Goal: Task Accomplishment & Management: Manage account settings

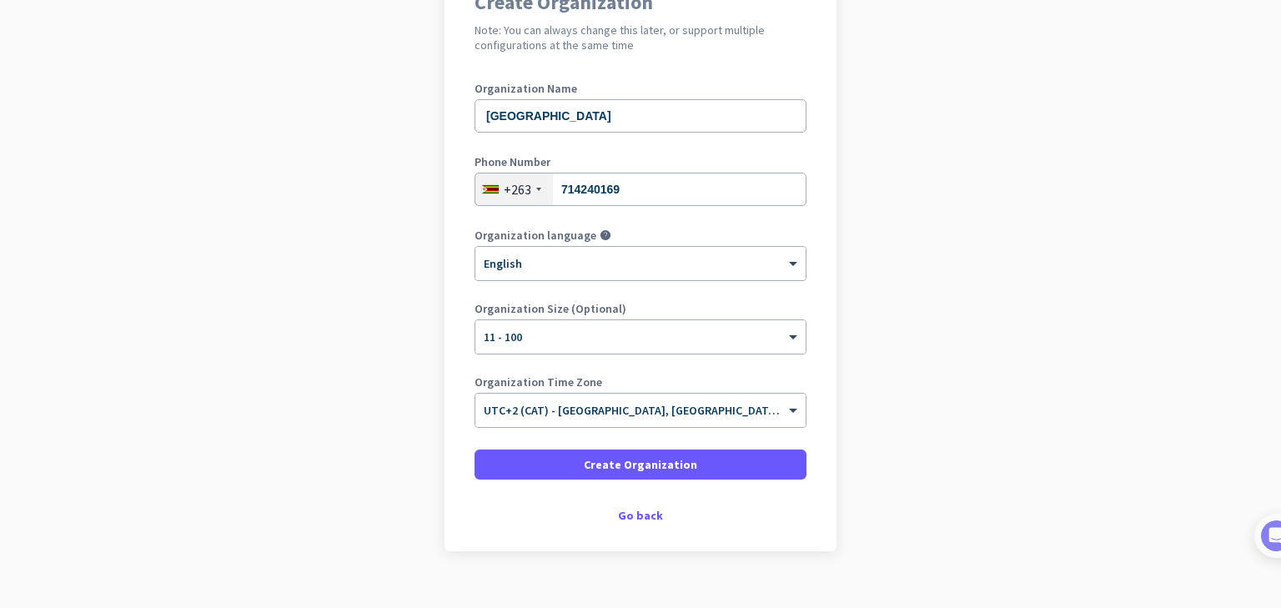
scroll to position [177, 0]
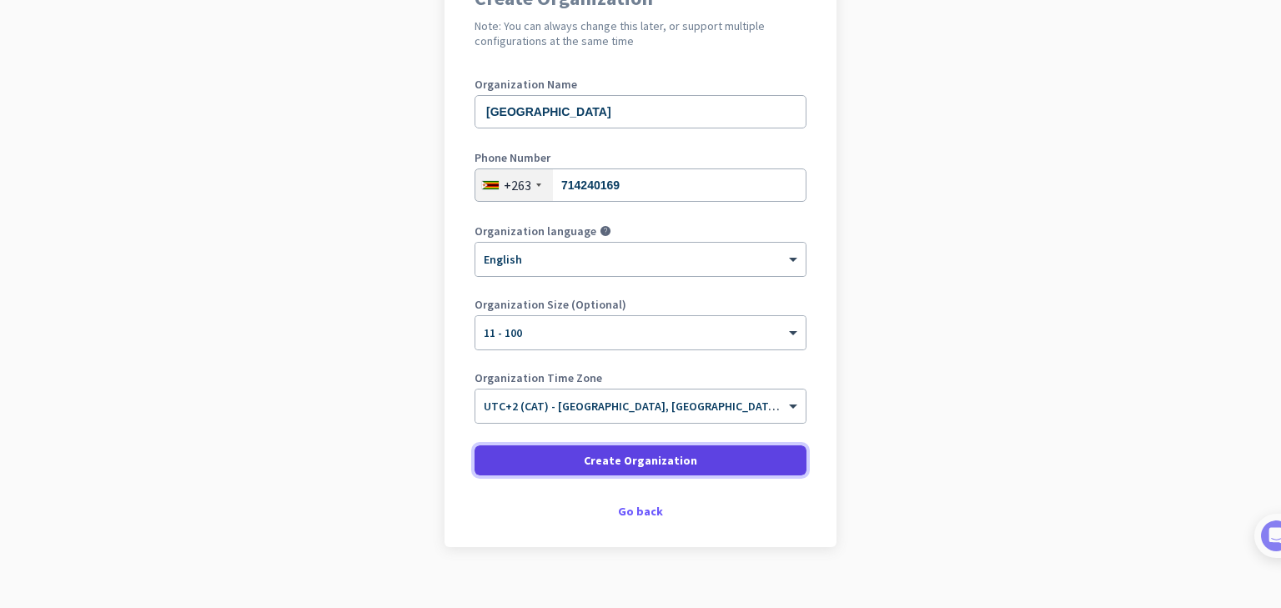
click at [699, 458] on span at bounding box center [641, 461] width 332 height 40
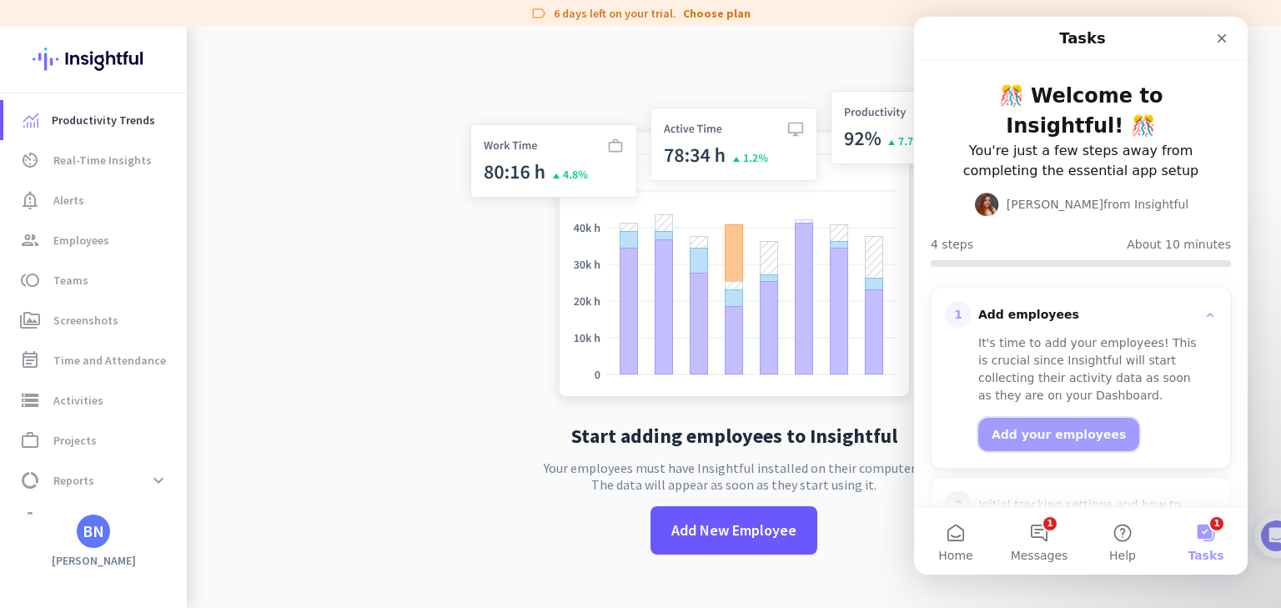
click at [1066, 434] on button "Add your employees" at bounding box center [1059, 434] width 161 height 33
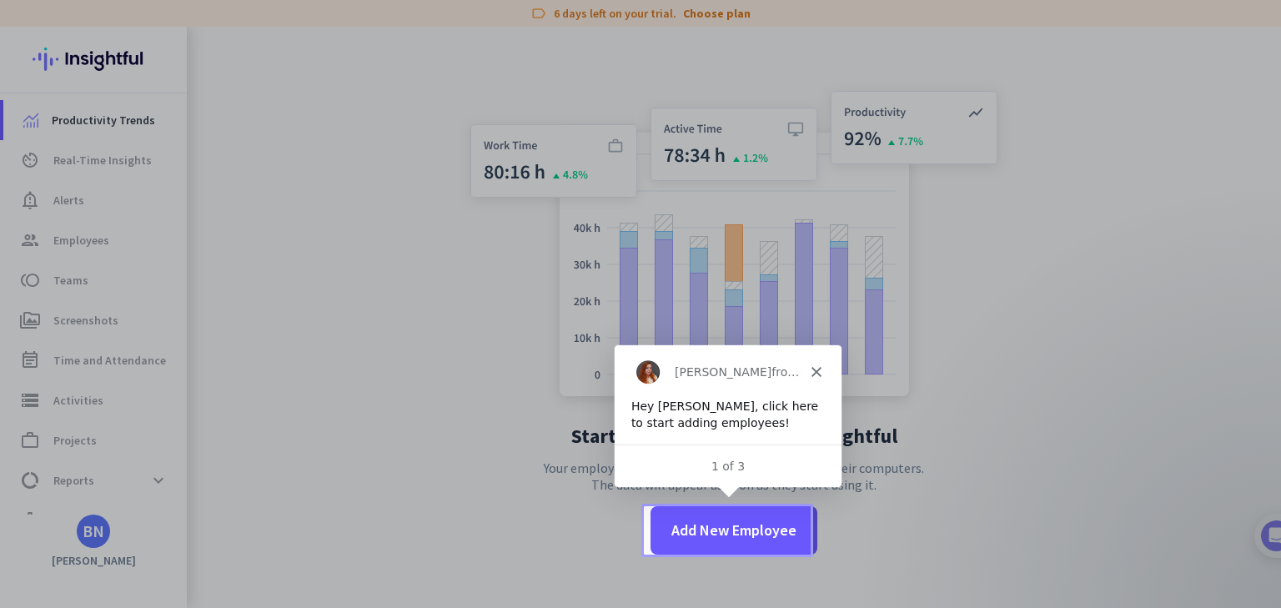
click at [816, 370] on polygon "Close" at bounding box center [815, 371] width 10 height 10
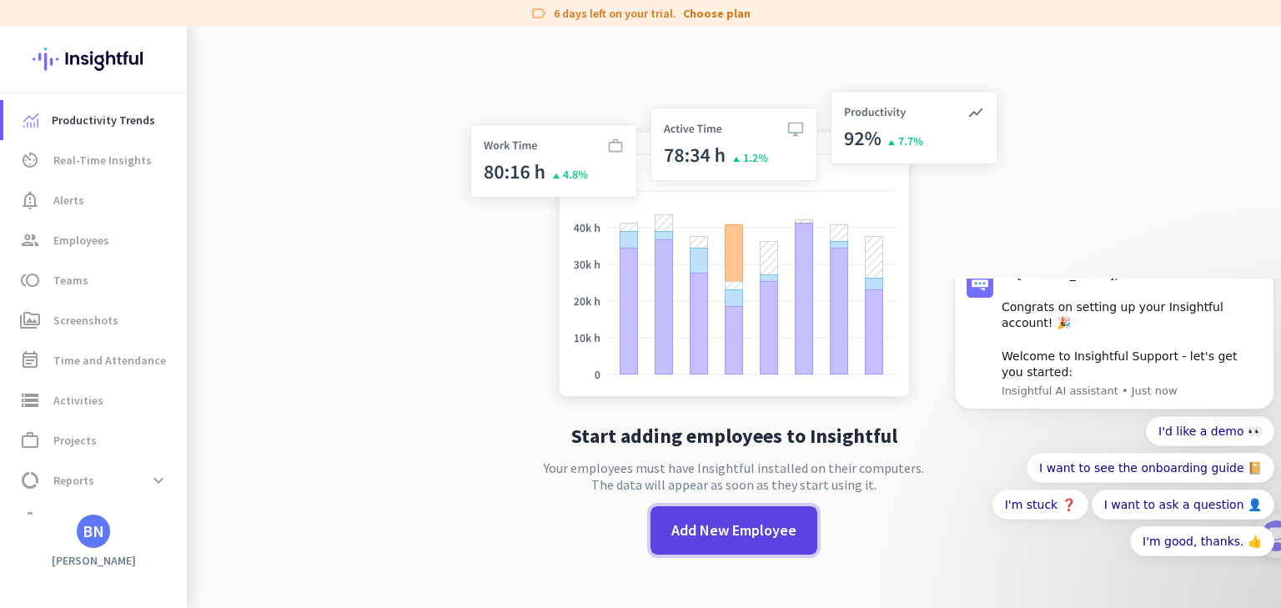
click at [761, 536] on span "Add New Employee" at bounding box center [734, 531] width 125 height 22
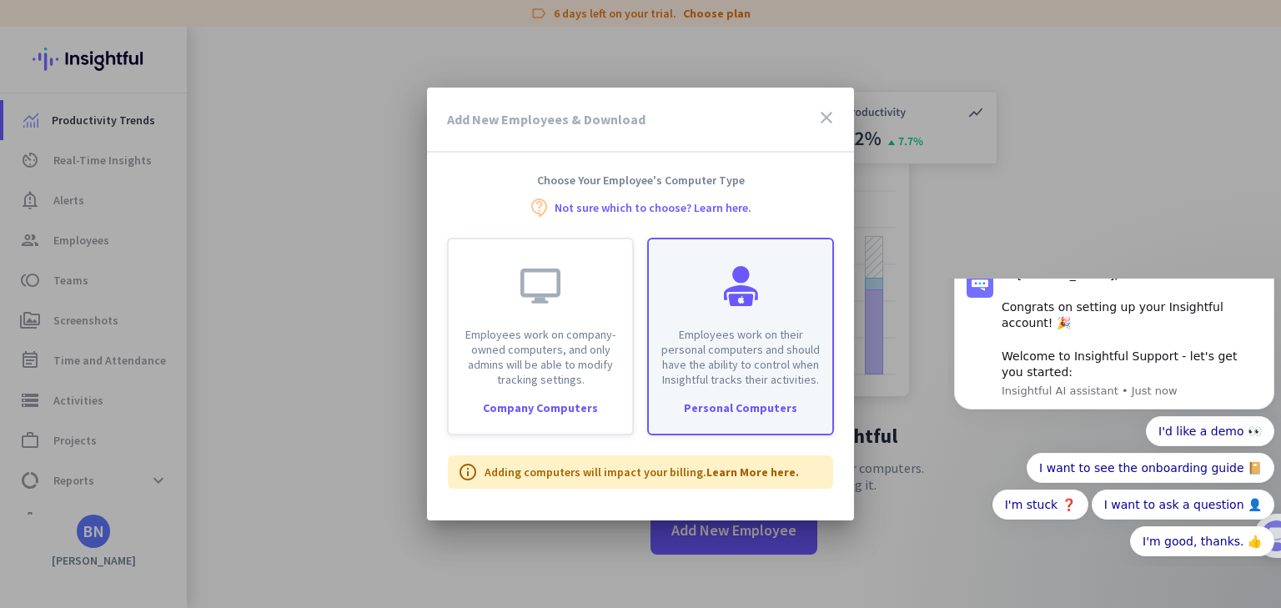
click at [743, 375] on p "Employees work on their personal computers and should have the ability to contr…" at bounding box center [741, 357] width 164 height 60
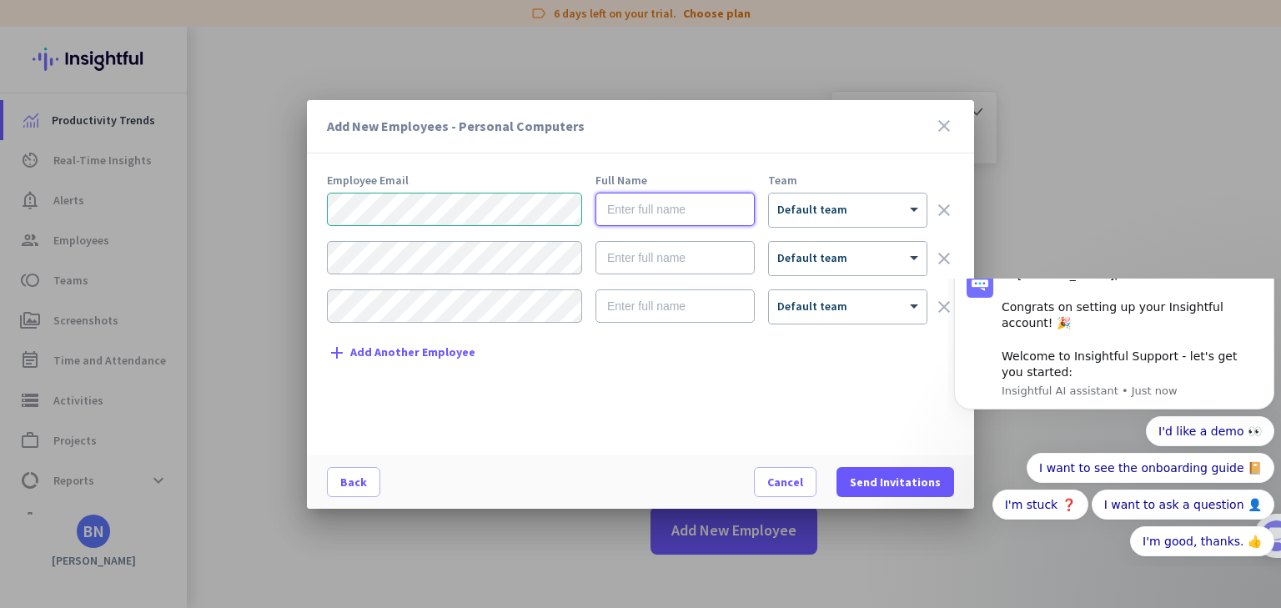
click at [639, 208] on input "text" at bounding box center [675, 209] width 159 height 33
type input "Brian Ncube"
click at [869, 481] on span "Send Invitations" at bounding box center [895, 482] width 91 height 17
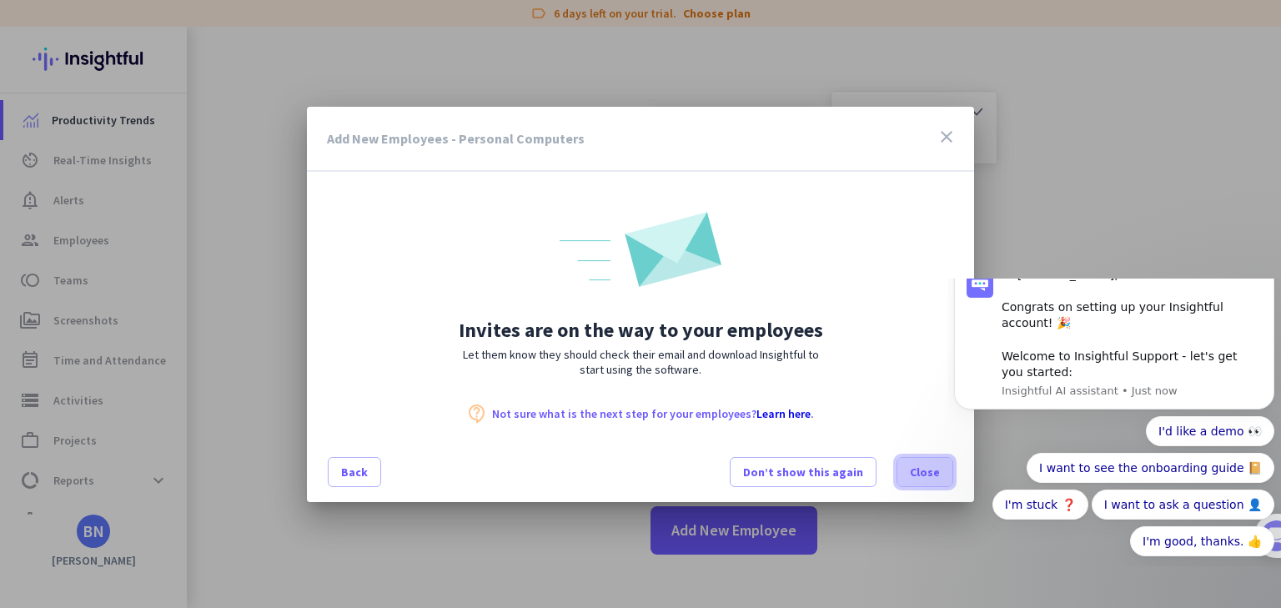
click at [919, 471] on span "Close" at bounding box center [925, 472] width 30 height 17
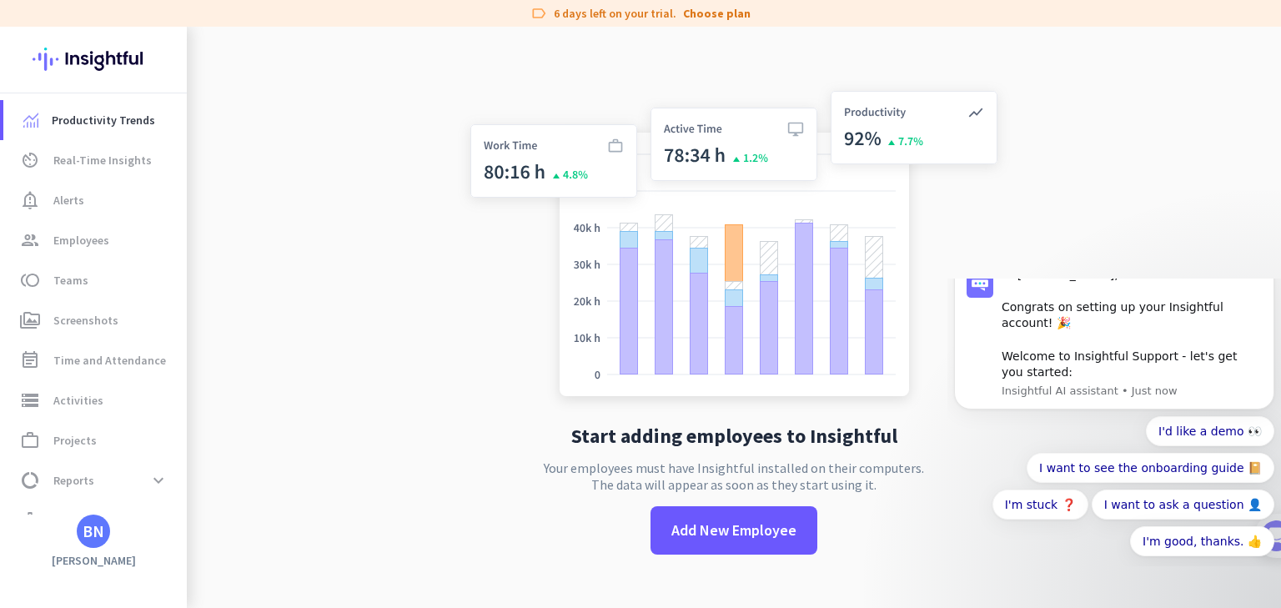
click at [1277, 272] on button "Dismiss notification" at bounding box center [1270, 261] width 22 height 22
